Goal: Navigation & Orientation: Find specific page/section

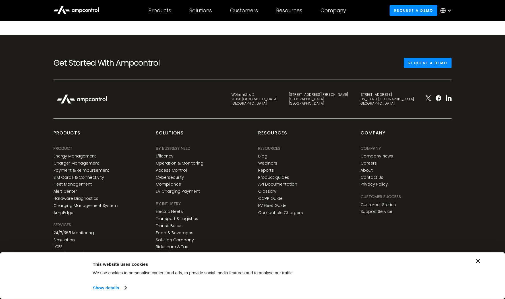
scroll to position [1340, 0]
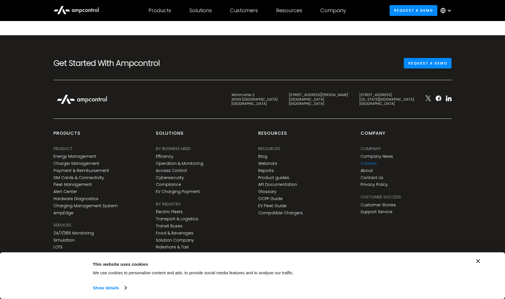
click at [365, 161] on link "Careers" at bounding box center [368, 163] width 16 height 5
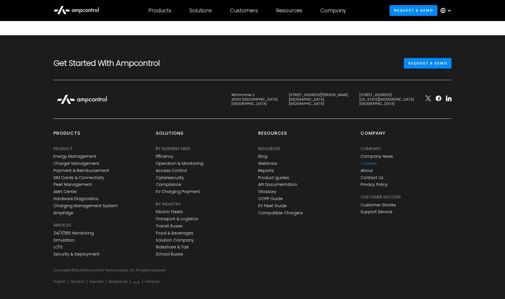
click at [368, 161] on link "Careers" at bounding box center [368, 163] width 16 height 5
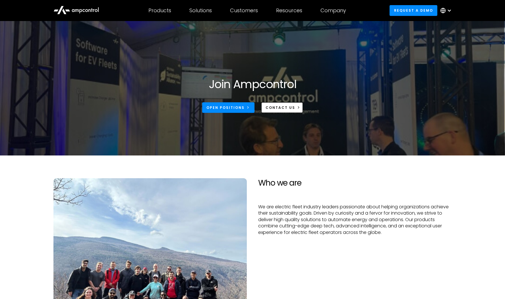
scroll to position [56, 0]
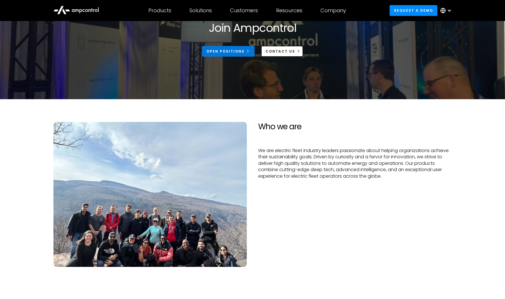
click at [235, 53] on div "Open Positions" at bounding box center [225, 51] width 38 height 5
click at [241, 9] on div "Customers" at bounding box center [244, 10] width 28 height 6
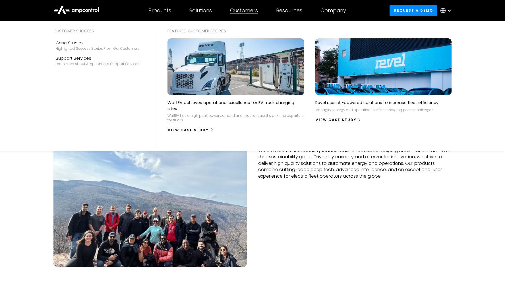
click at [233, 73] on img at bounding box center [236, 67] width 150 height 63
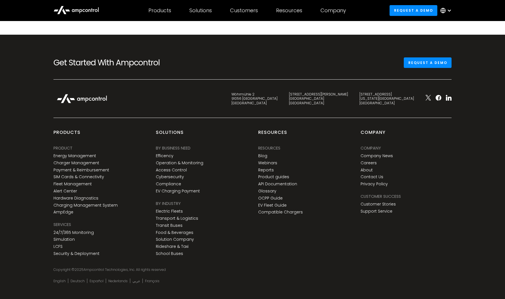
scroll to position [1332, 0]
